Goal: Task Accomplishment & Management: Manage account settings

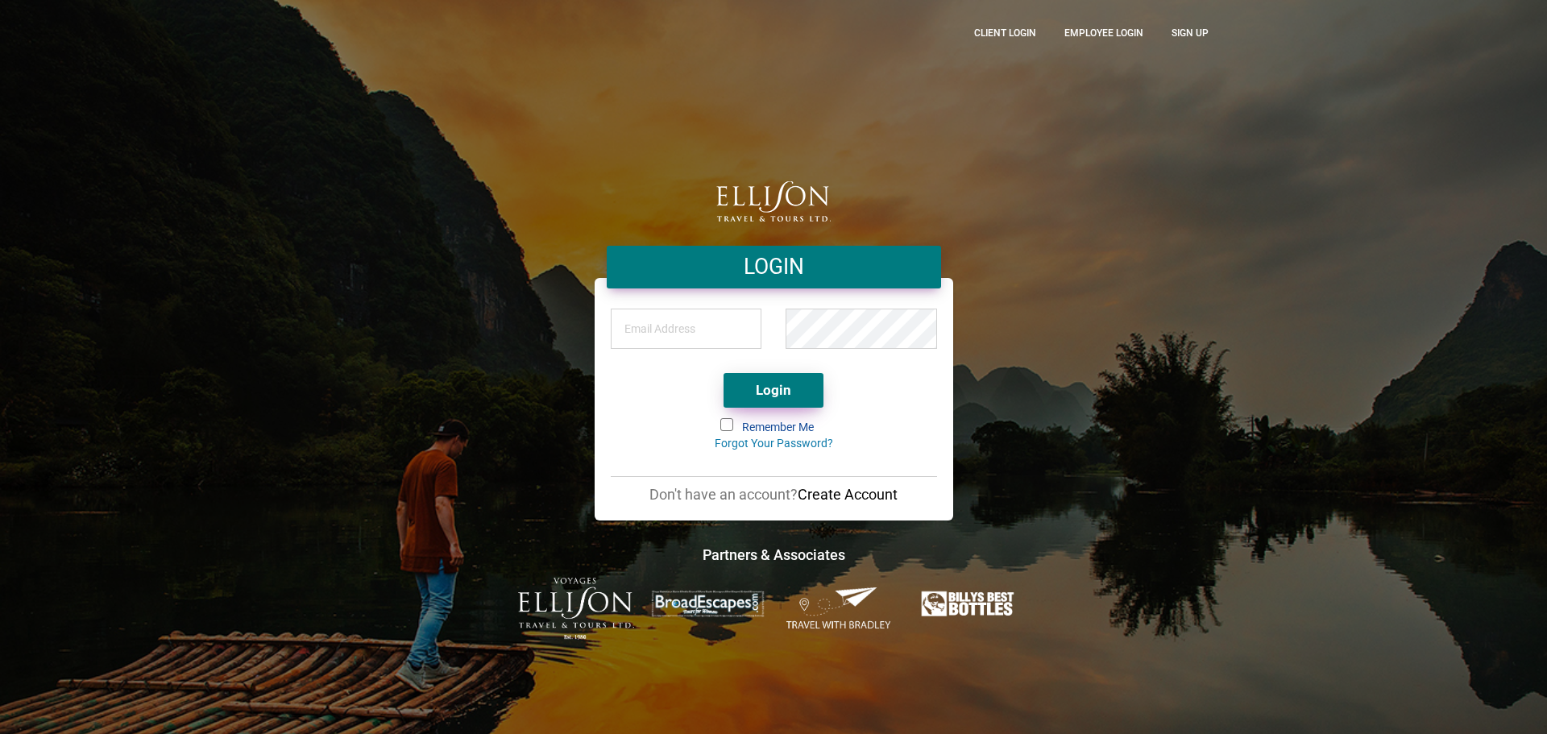
type input "[PERSON_NAME][EMAIL_ADDRESS][DOMAIN_NAME]"
click at [799, 393] on button "Login" at bounding box center [773, 390] width 100 height 35
type input "[PERSON_NAME][EMAIL_ADDRESS][DOMAIN_NAME]"
click at [764, 379] on button "Login" at bounding box center [773, 390] width 100 height 35
